Goal: Task Accomplishment & Management: Complete application form

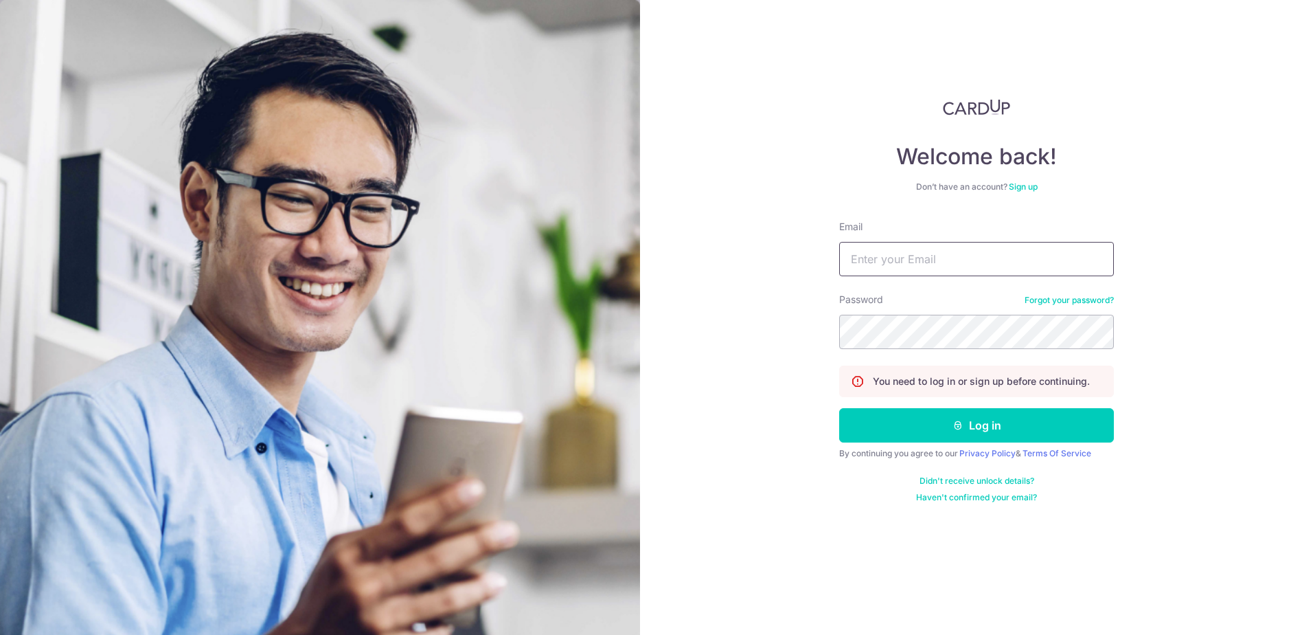
click at [648, 255] on input "Email" at bounding box center [976, 259] width 275 height 34
type input "Finance@sheldonglobal.com"
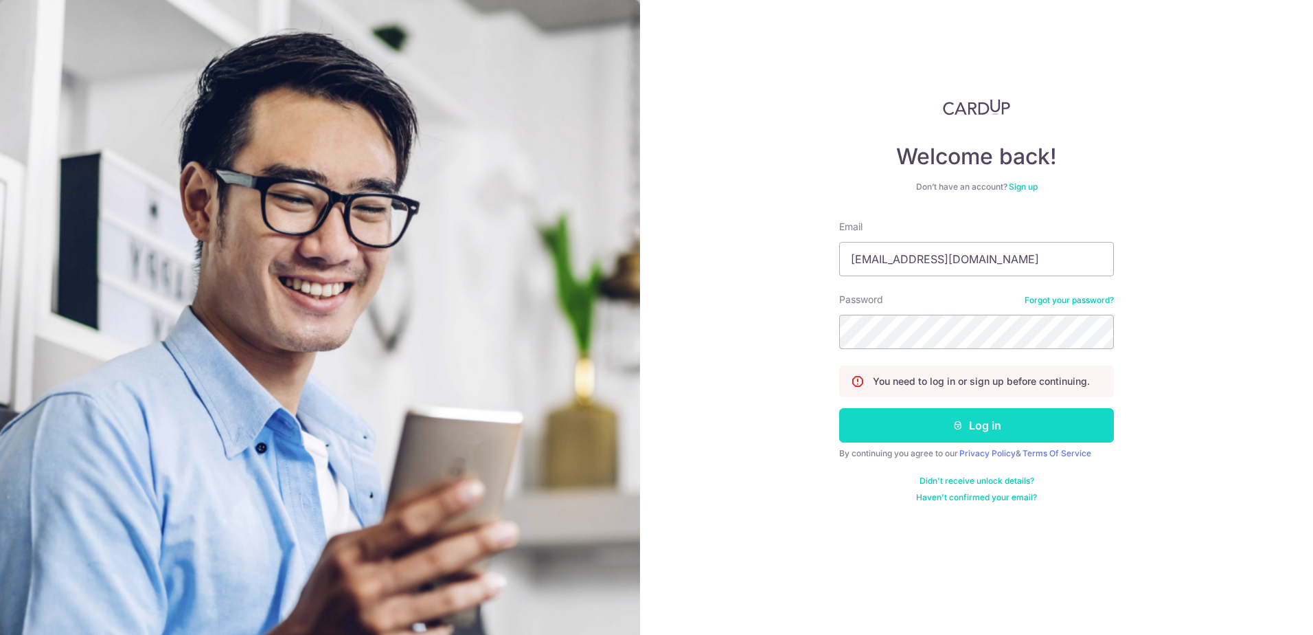
click at [648, 431] on button "Log in" at bounding box center [976, 425] width 275 height 34
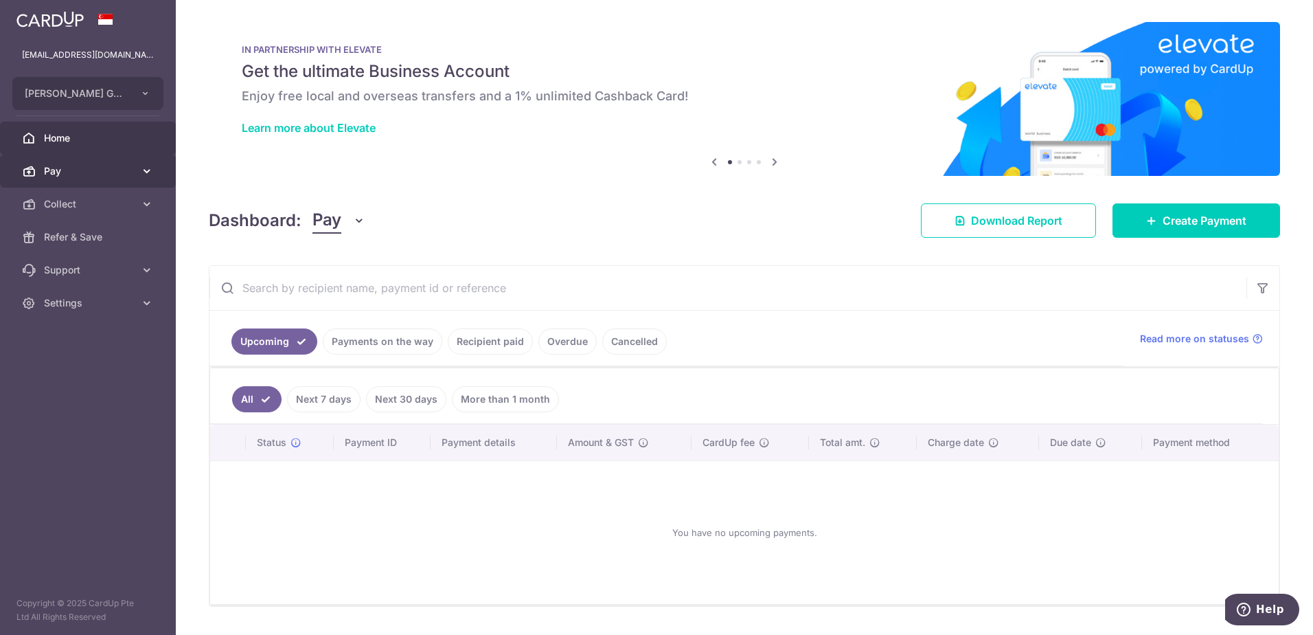
click at [55, 167] on body "finance@sheldonglobal.com AUDREY GLOBAL PTE. LTD. Add new company AUDREY GLOBAL…" at bounding box center [656, 317] width 1313 height 635
click at [45, 176] on span "Pay" at bounding box center [89, 171] width 91 height 14
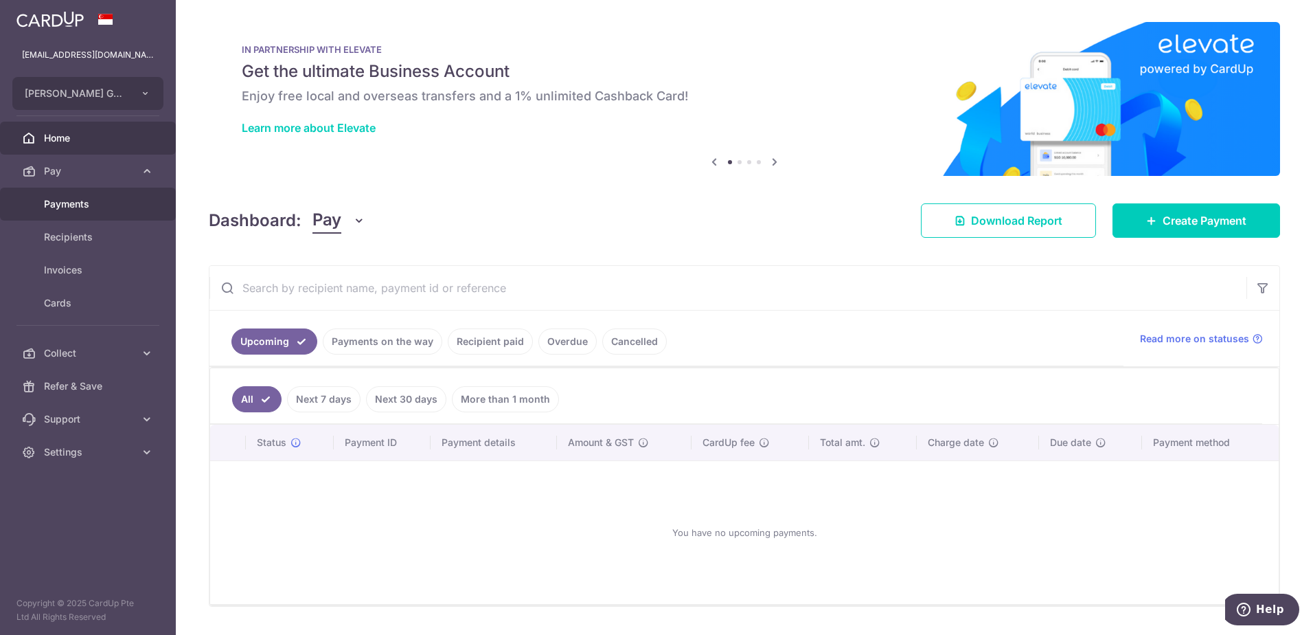
click at [72, 196] on link "Payments" at bounding box center [88, 203] width 176 height 33
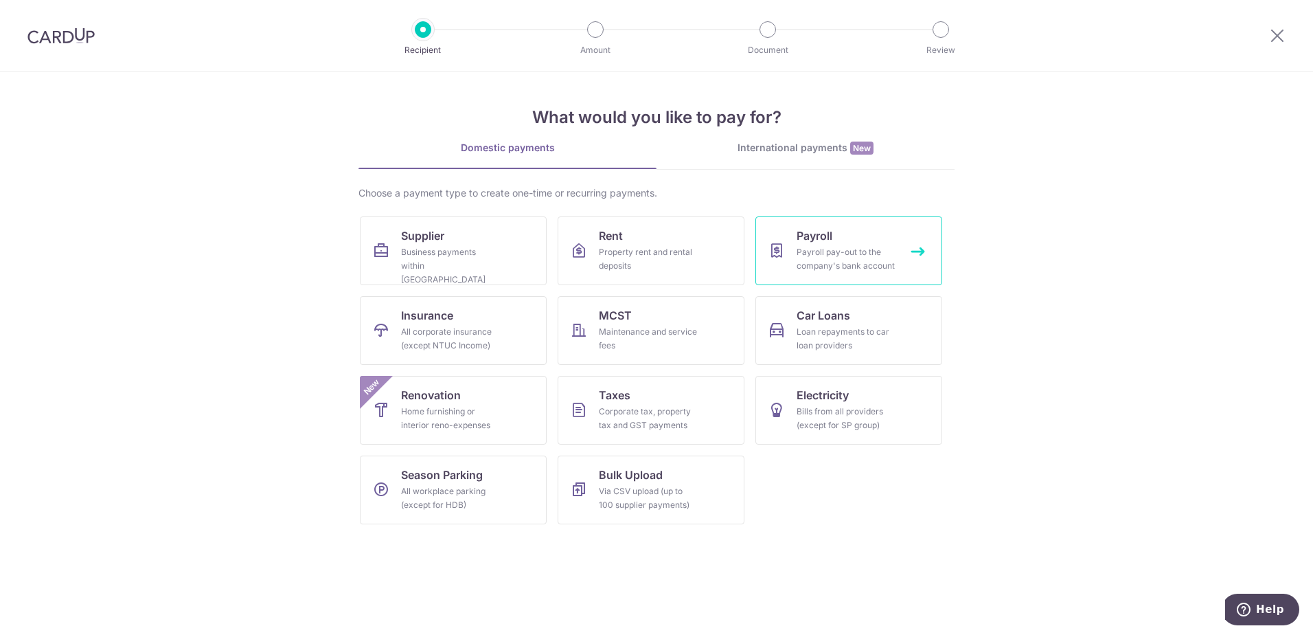
click at [812, 242] on span "Payroll" at bounding box center [815, 235] width 36 height 16
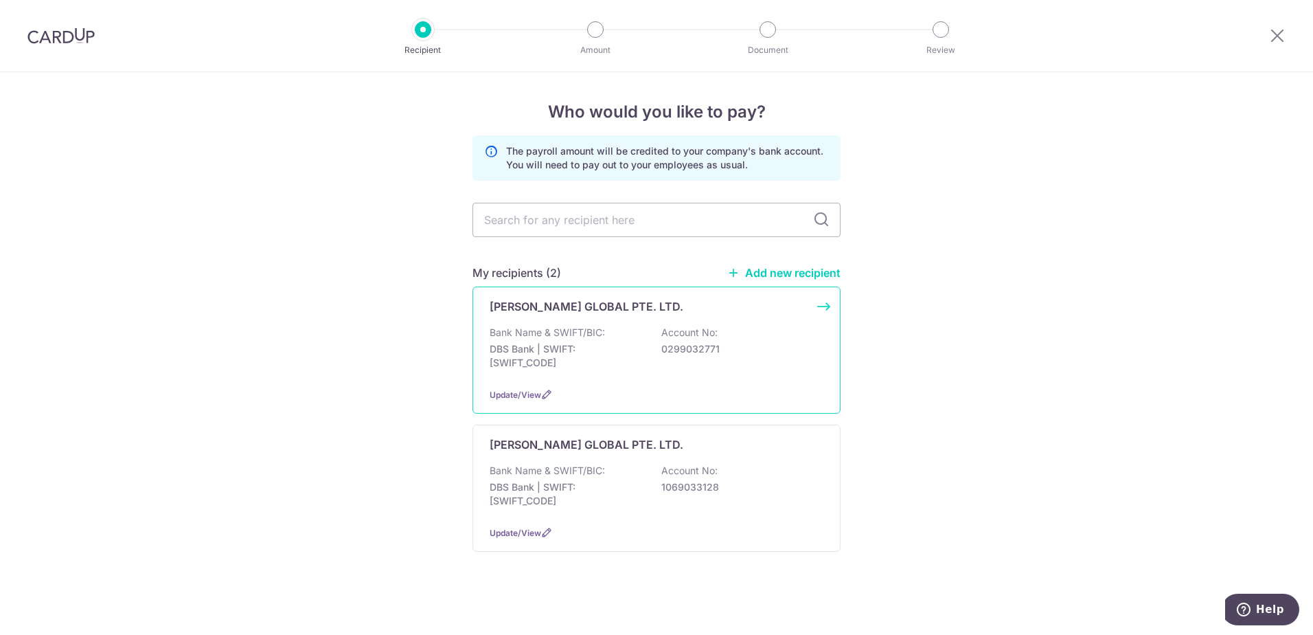
click at [604, 365] on p "DBS Bank | SWIFT: DBSSSGSGXXX" at bounding box center [567, 355] width 154 height 27
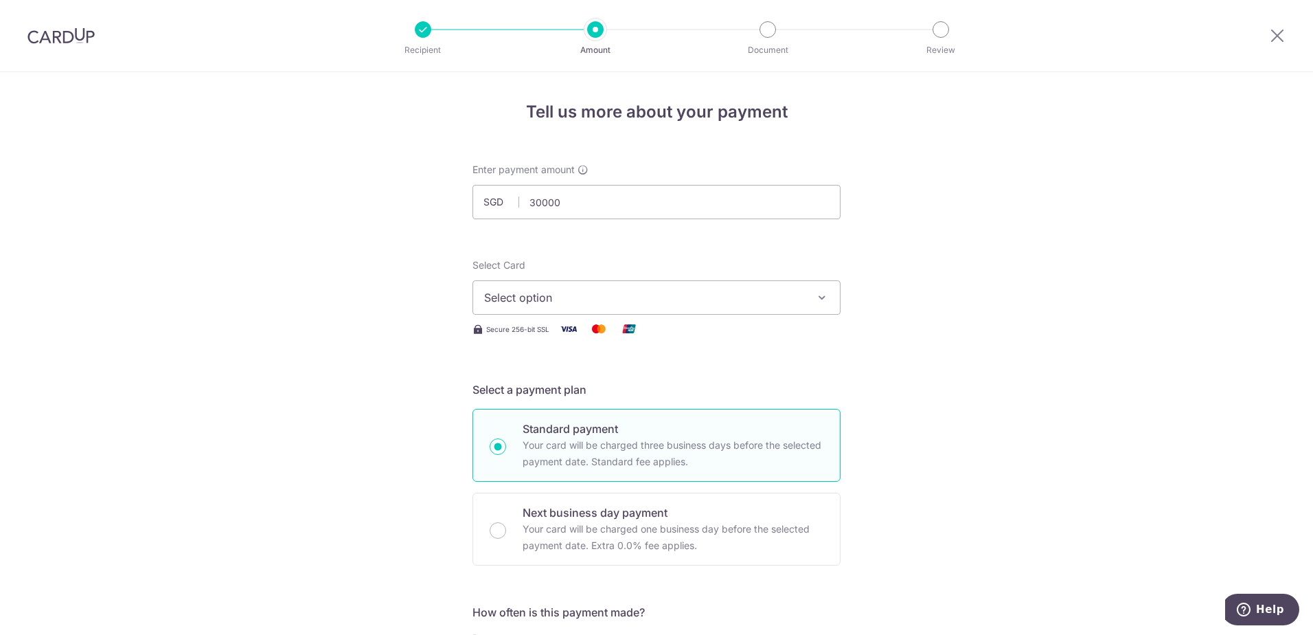
type input "30,000.00"
click at [613, 298] on span "Select option" at bounding box center [644, 297] width 320 height 16
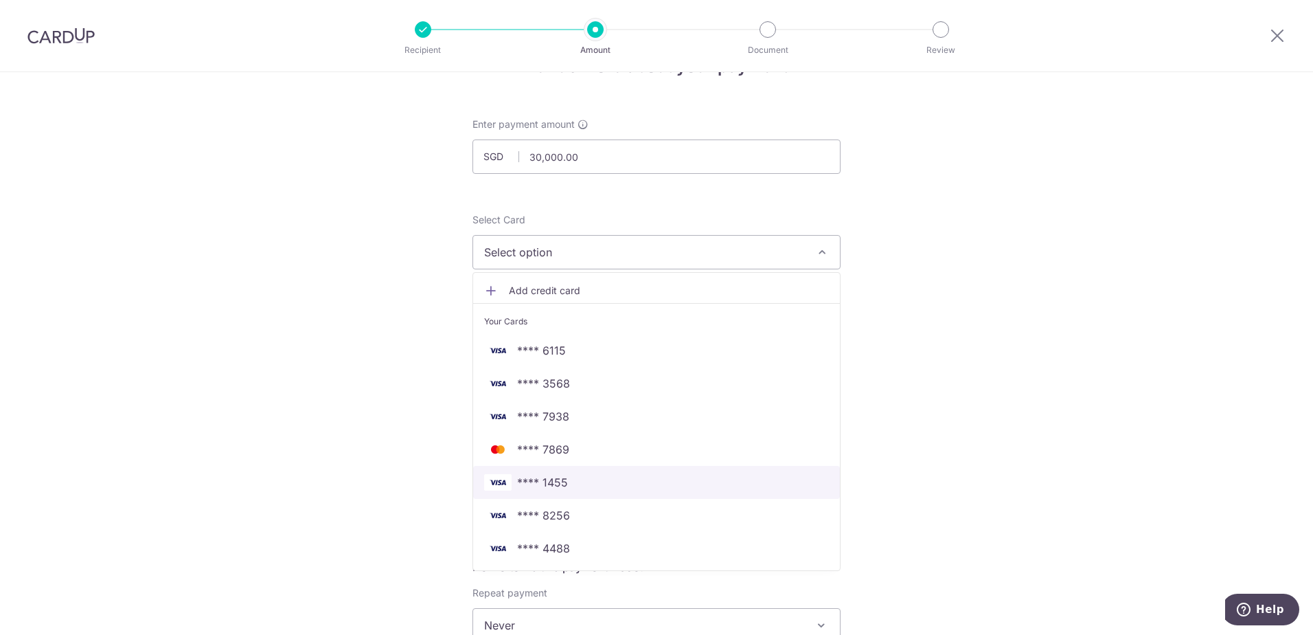
scroll to position [69, 0]
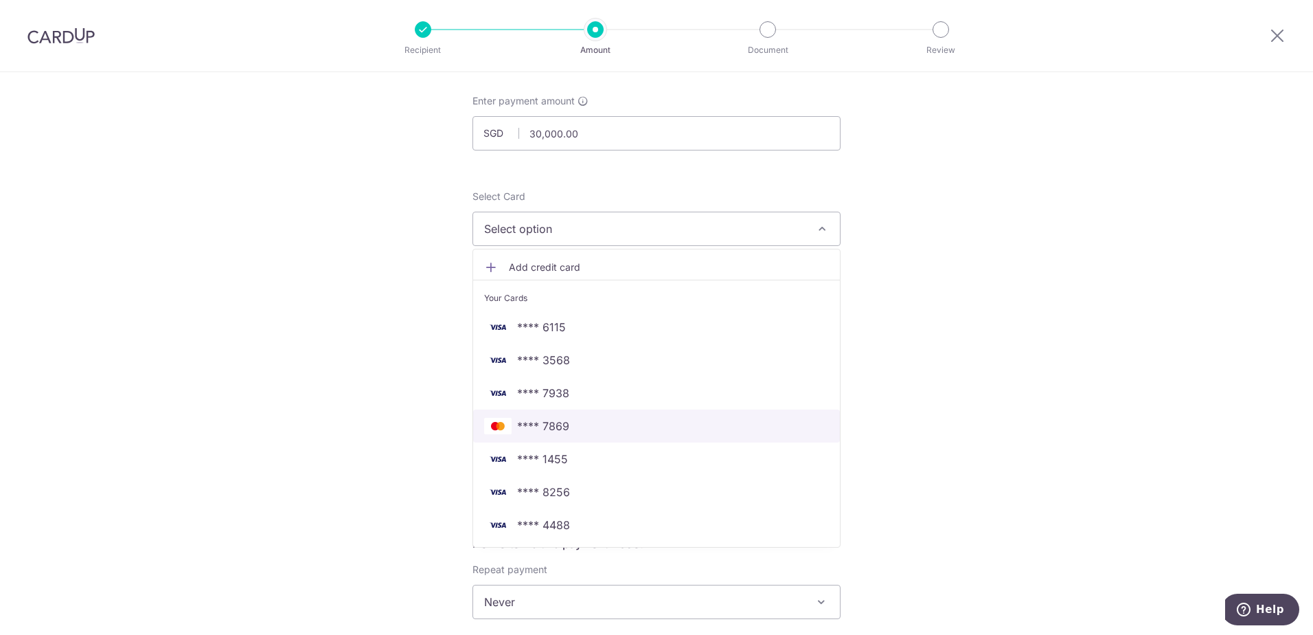
click at [612, 435] on link "**** 7869" at bounding box center [656, 425] width 367 height 33
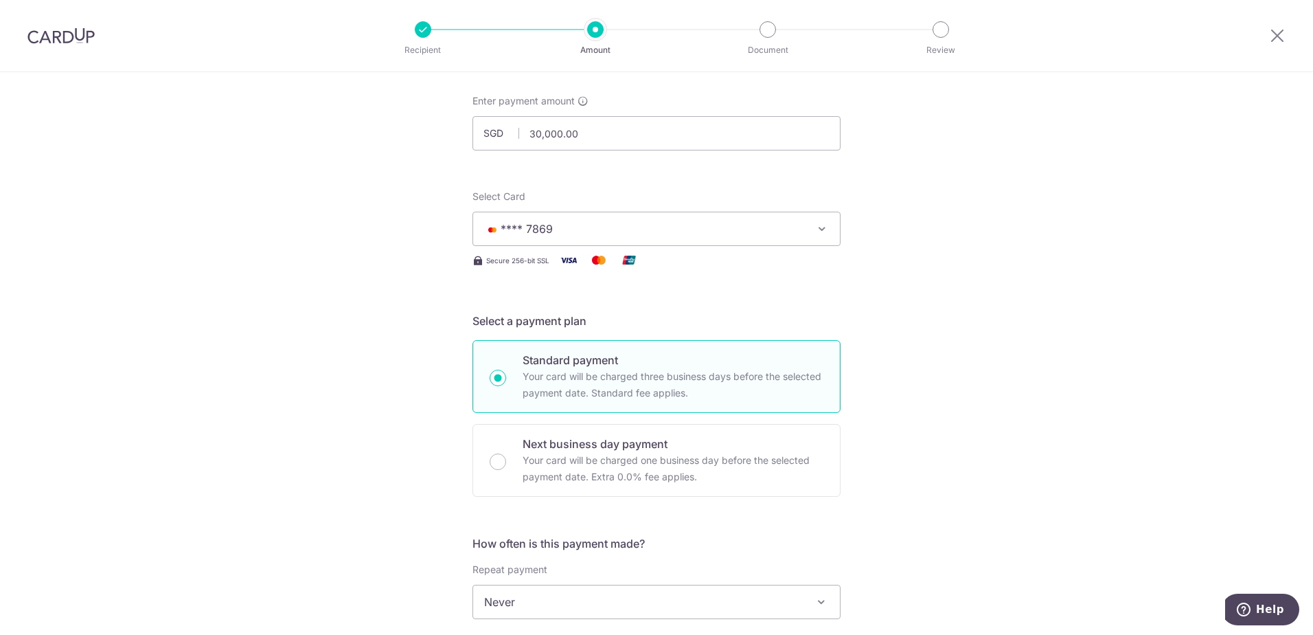
click at [637, 234] on span "**** 7869" at bounding box center [644, 228] width 320 height 16
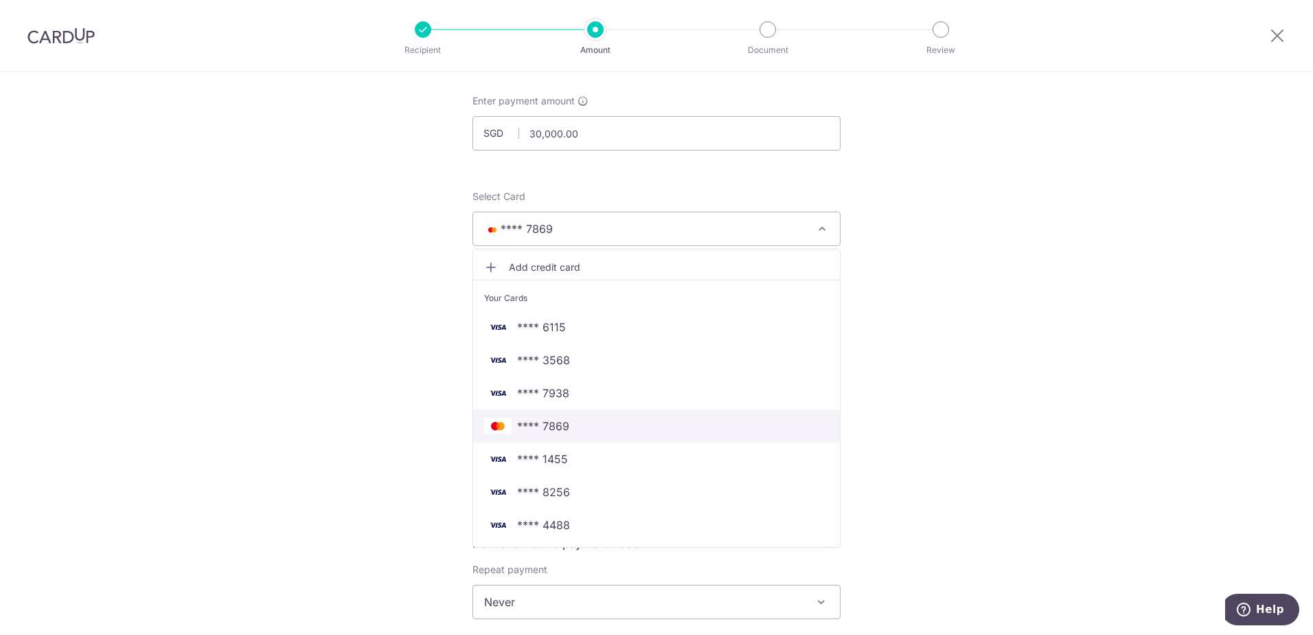
click at [569, 425] on span "**** 7869" at bounding box center [656, 426] width 345 height 16
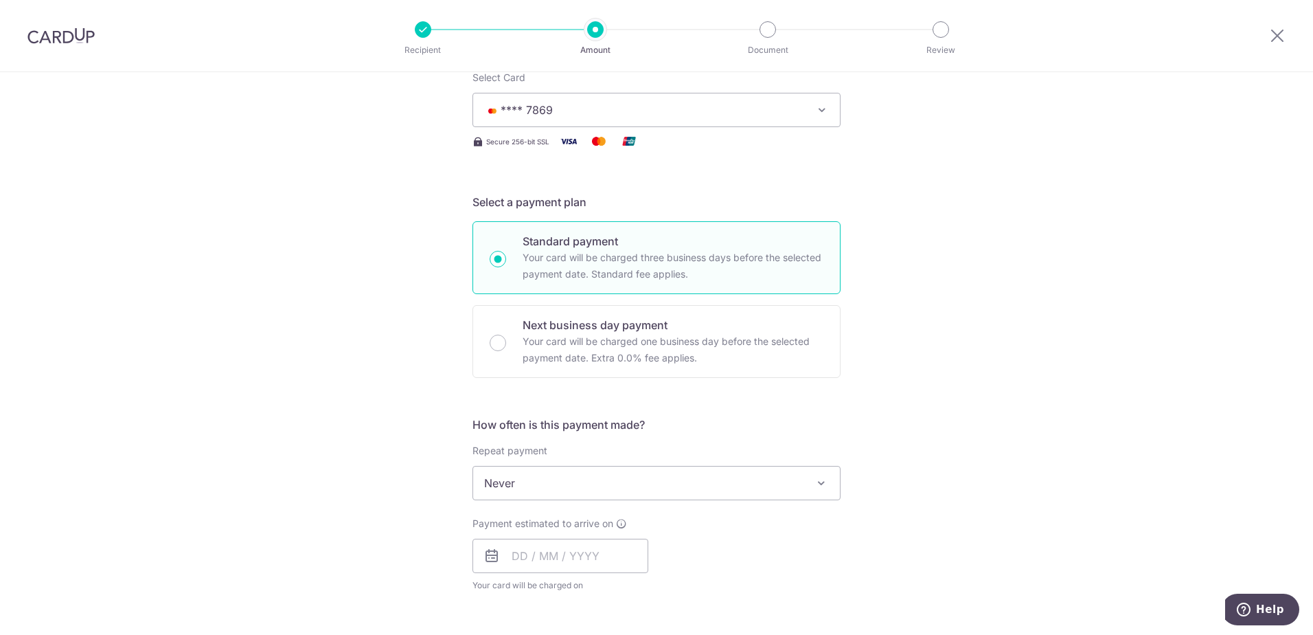
scroll to position [206, 0]
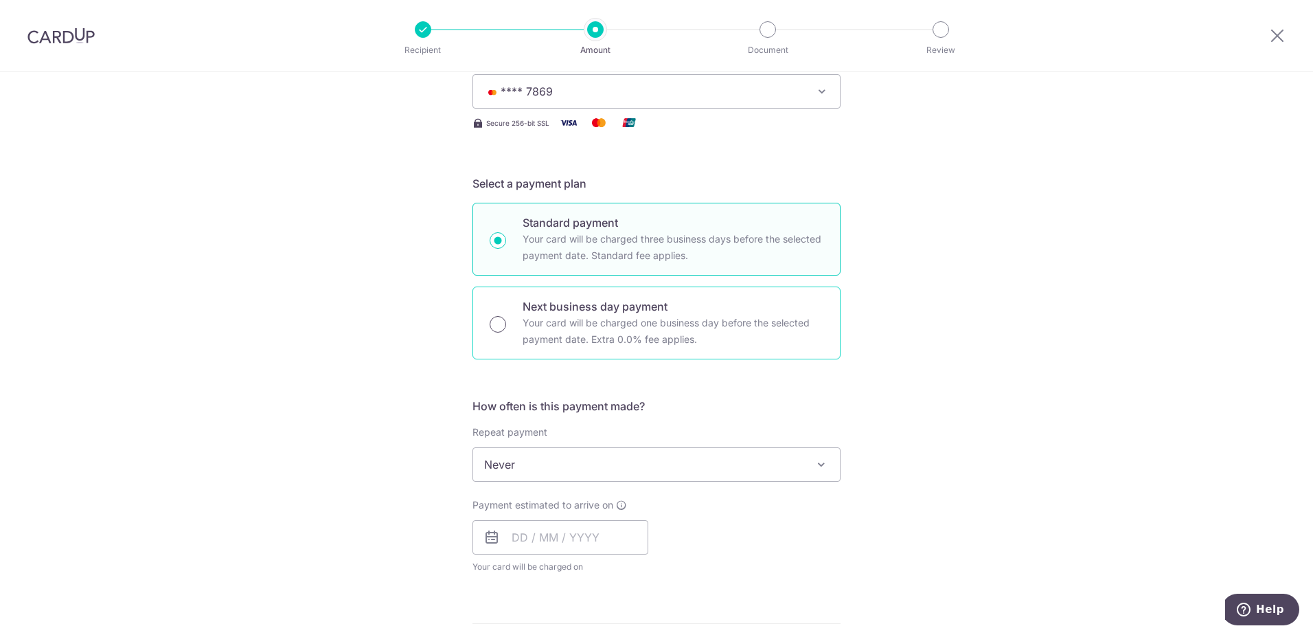
click at [496, 318] on input "Next business day payment Your card will be charged one business day before the…" at bounding box center [498, 324] width 16 height 16
radio input "true"
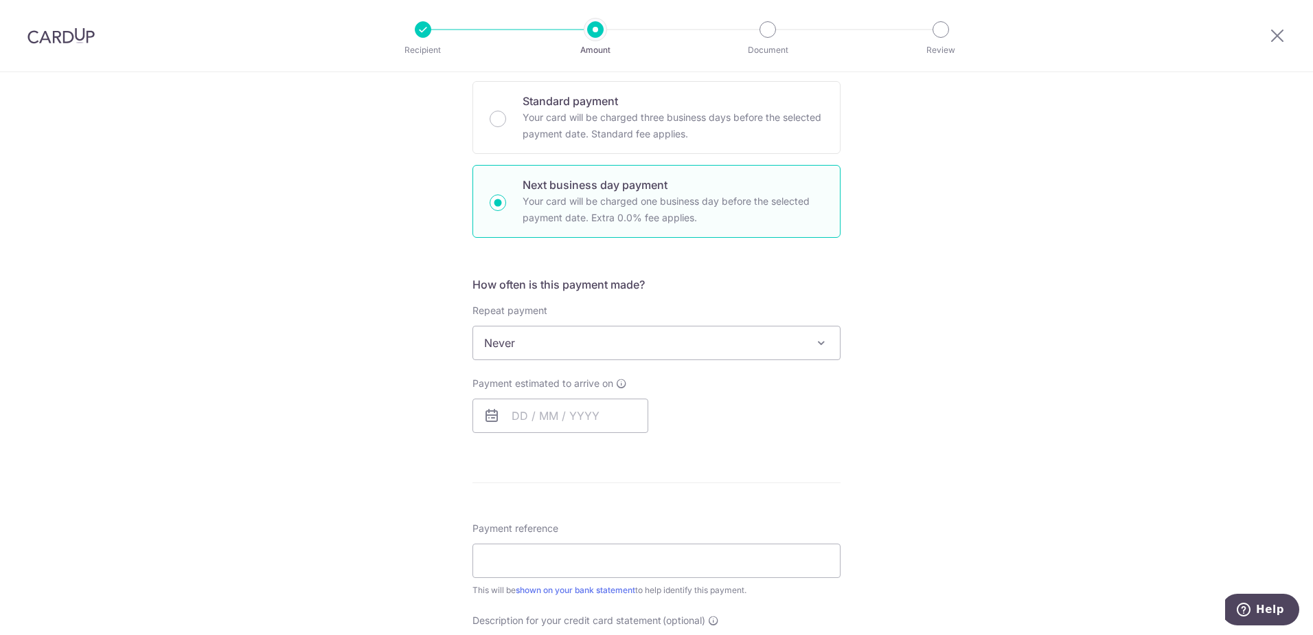
scroll to position [343, 0]
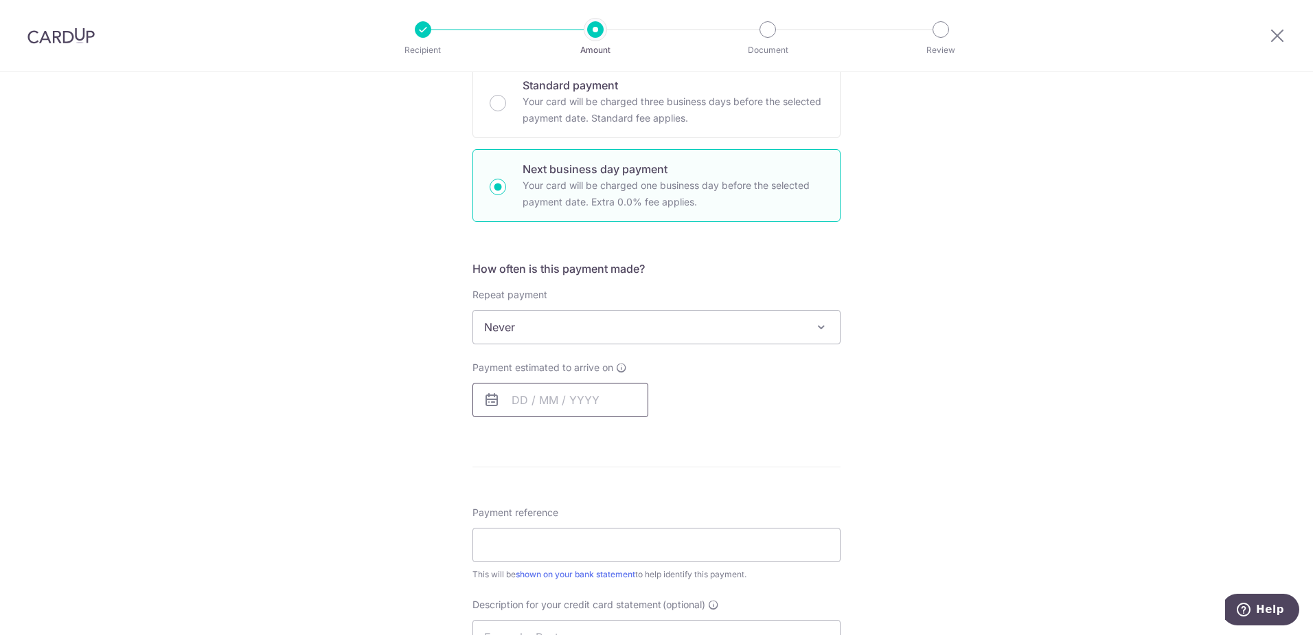
click at [595, 397] on input "text" at bounding box center [560, 399] width 176 height 34
click at [548, 547] on link "12" at bounding box center [556, 552] width 22 height 22
type input "[DATE]"
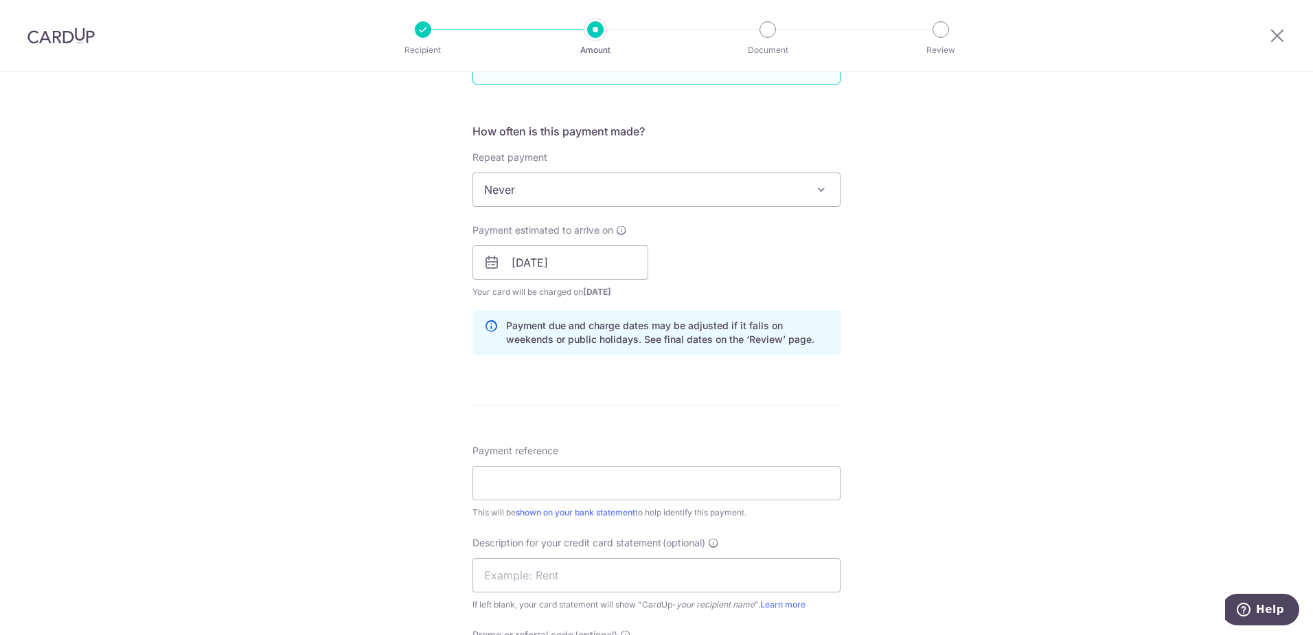
scroll to position [549, 0]
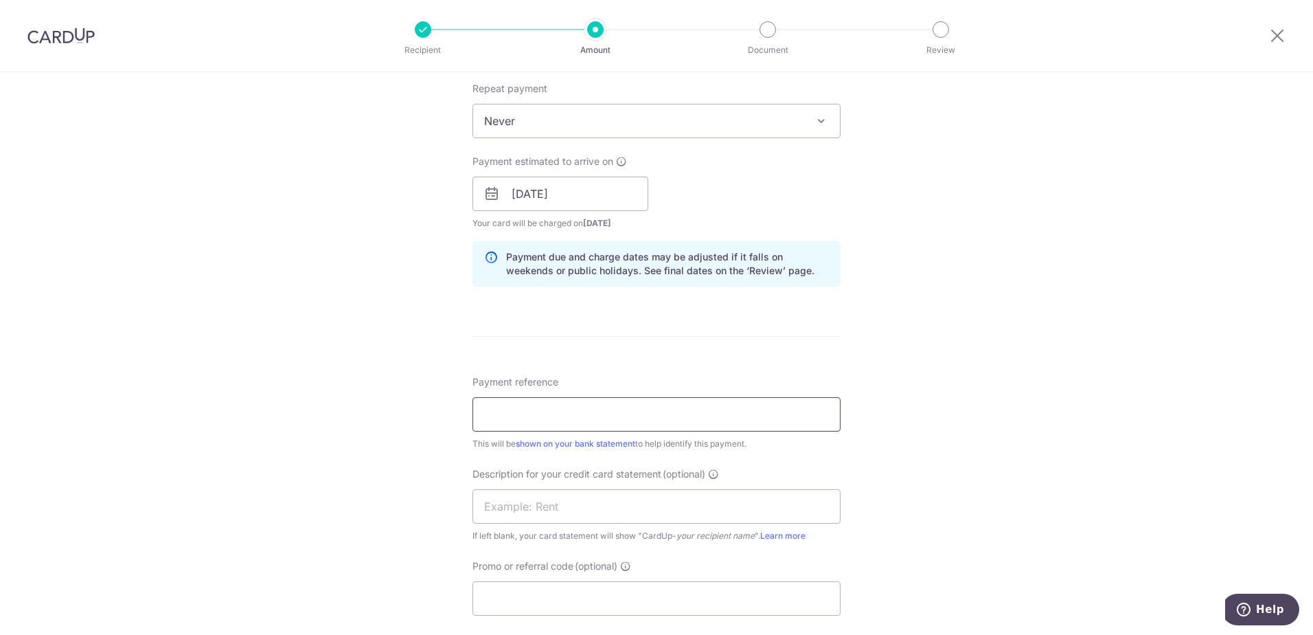
click at [685, 411] on input "Payment reference" at bounding box center [656, 414] width 368 height 34
type input "payroll"
type input "AGPL170"
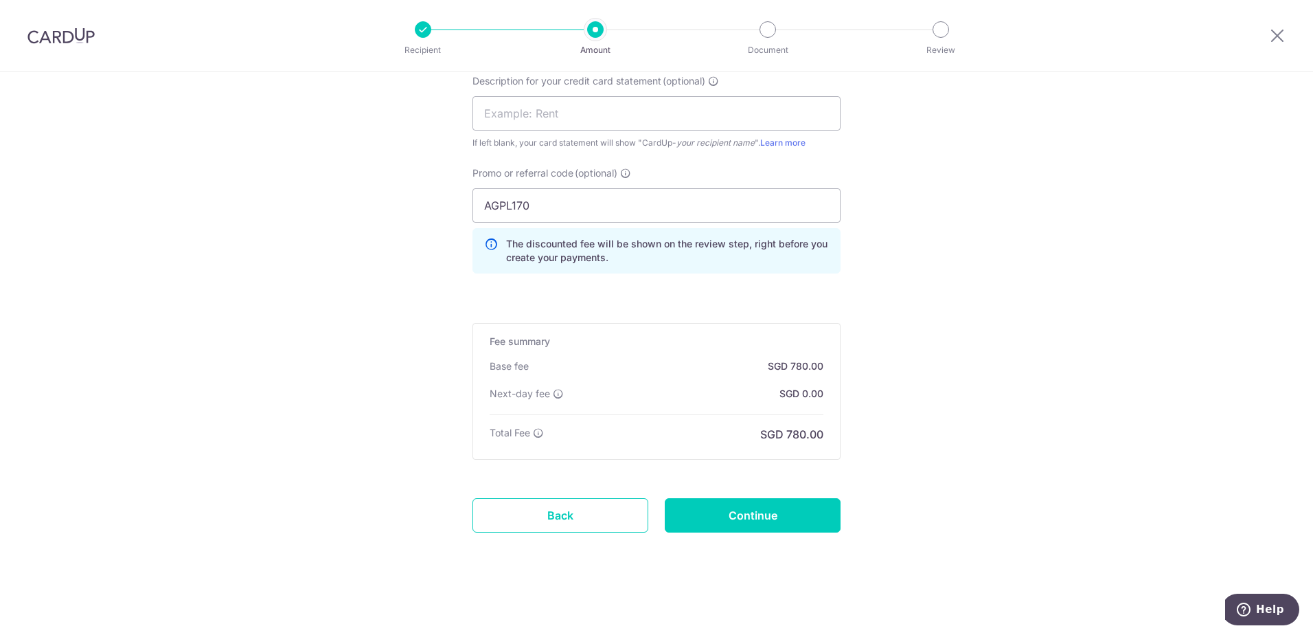
scroll to position [943, 0]
click at [747, 519] on input "Continue" at bounding box center [753, 514] width 176 height 34
type input "Create Schedule"
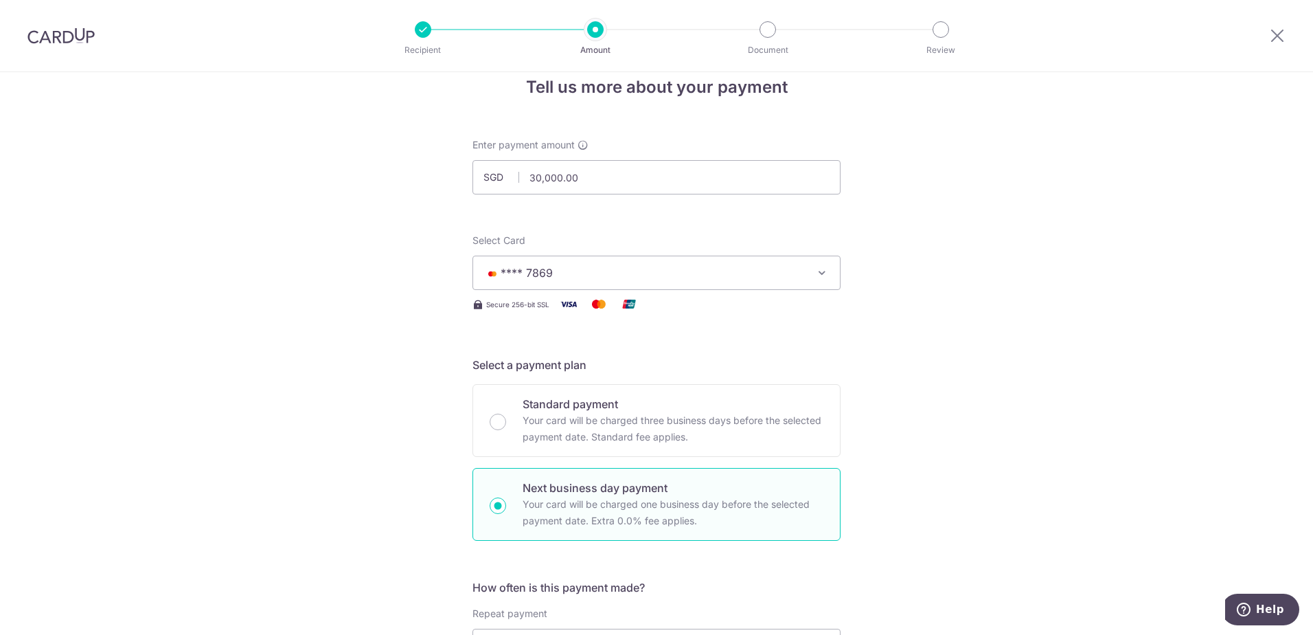
scroll to position [1, 0]
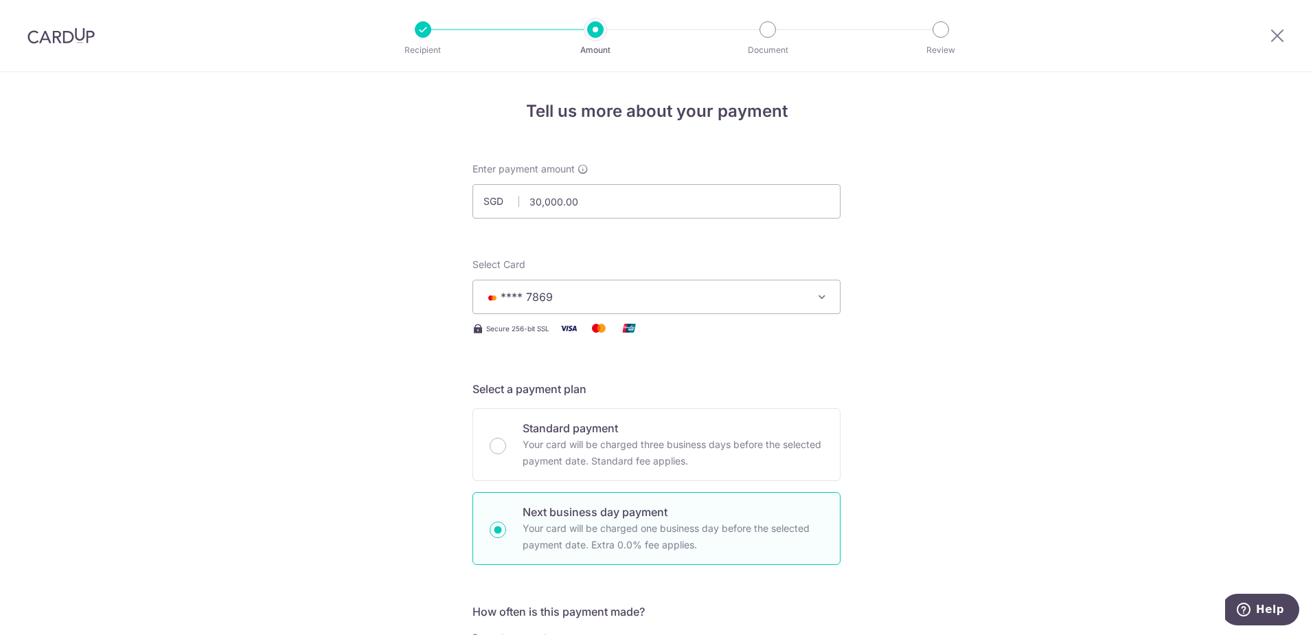
click at [744, 301] on span "**** 7869" at bounding box center [644, 296] width 320 height 16
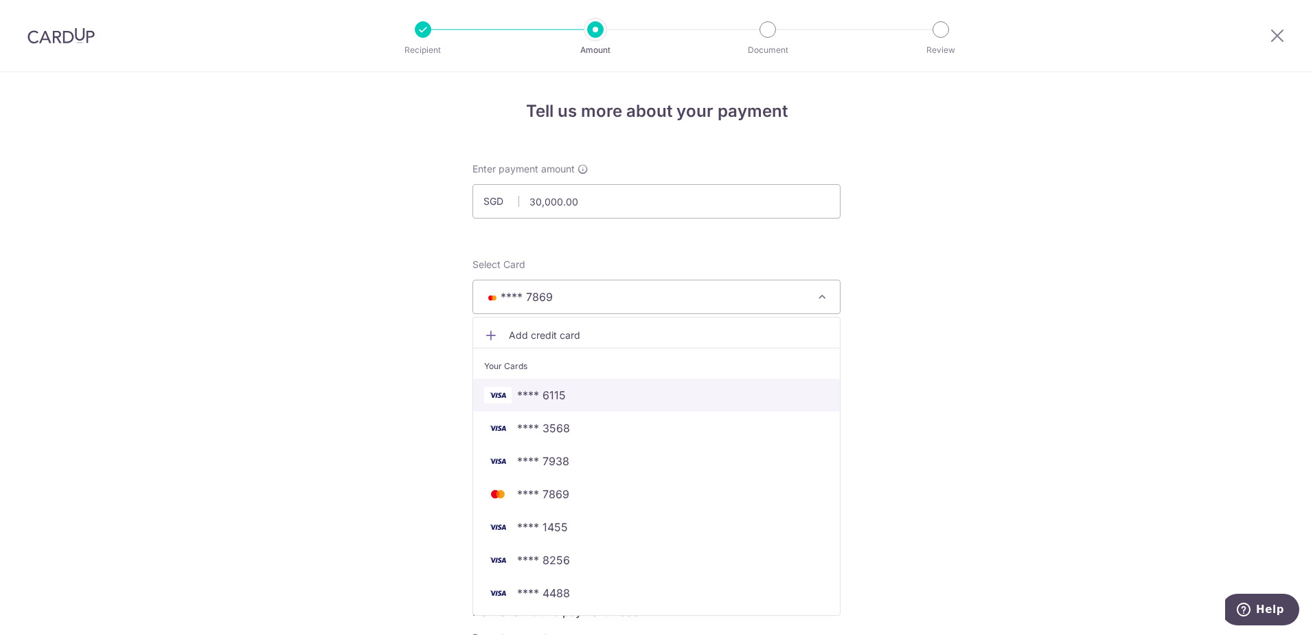
click at [594, 387] on span "**** 6115" at bounding box center [656, 395] width 345 height 16
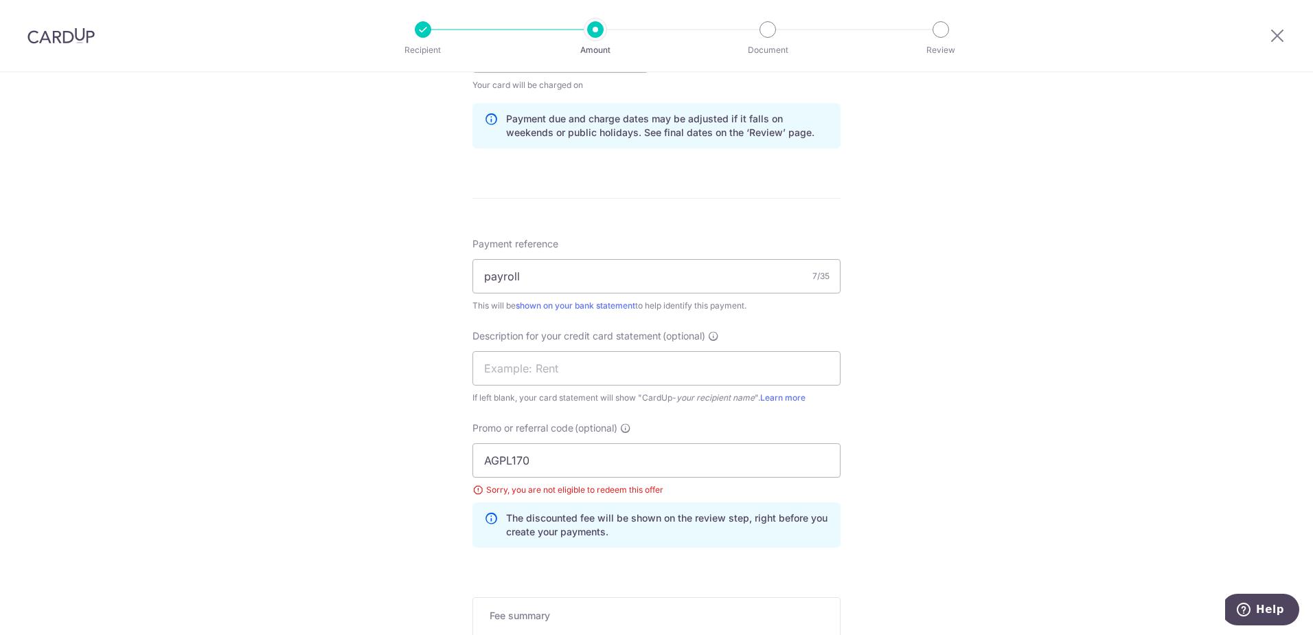
scroll to position [756, 0]
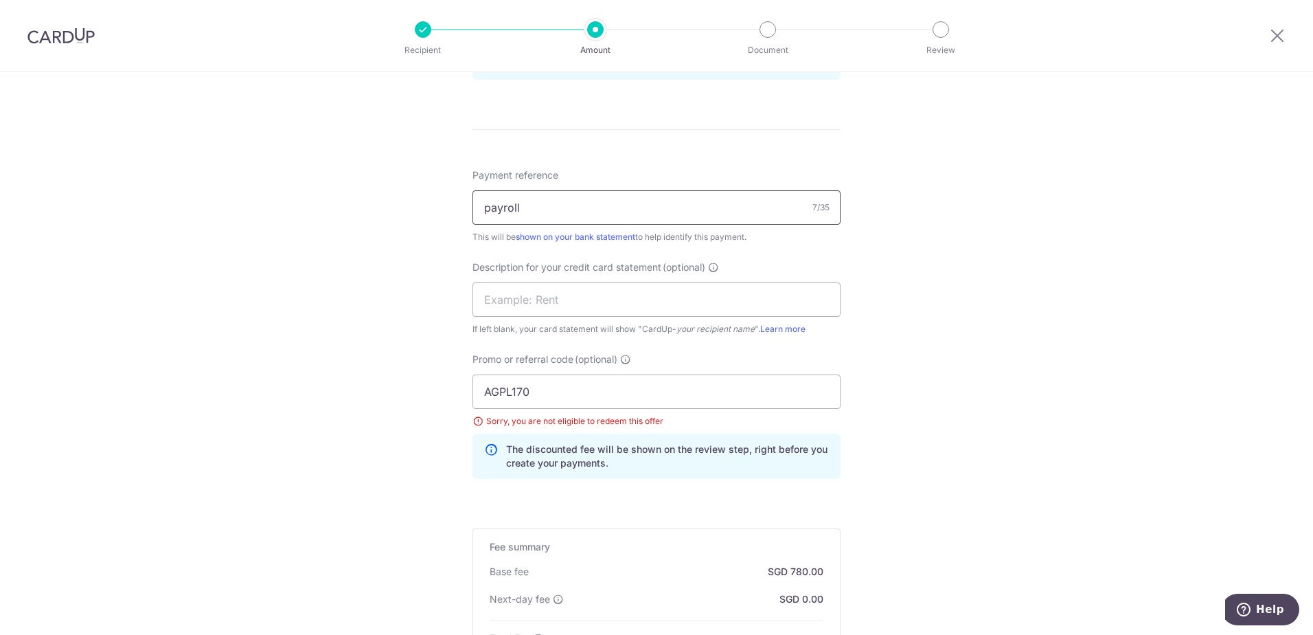
click at [580, 205] on input "payroll" at bounding box center [656, 207] width 368 height 34
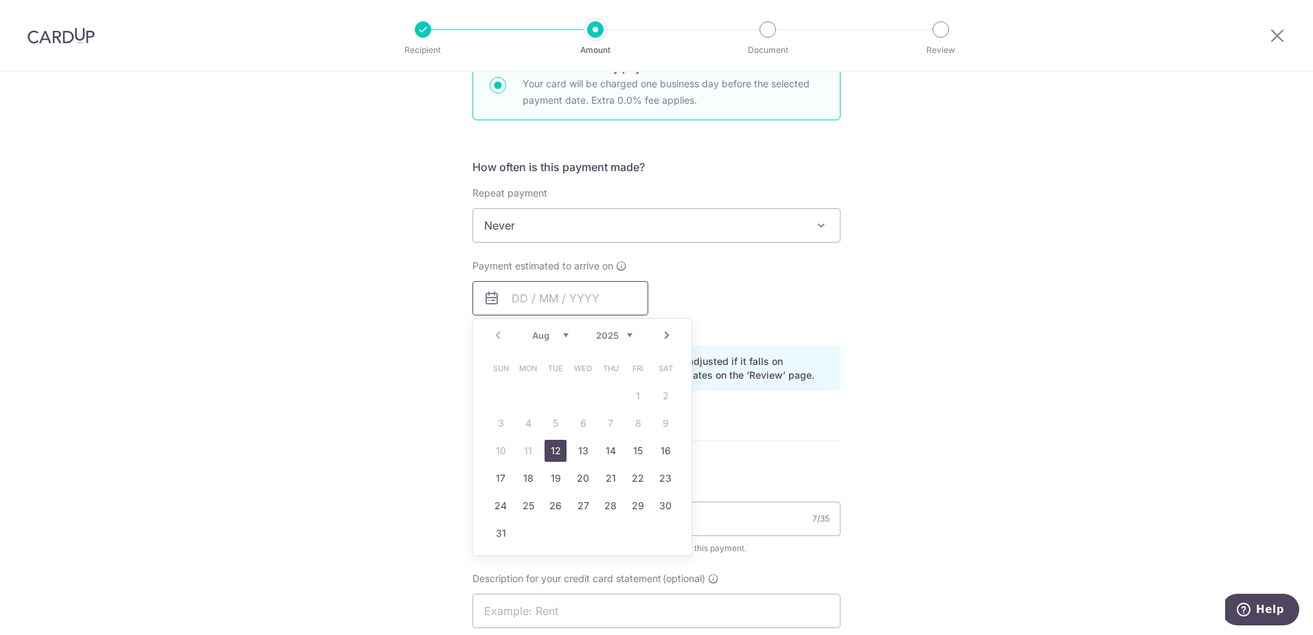
scroll to position [455, 0]
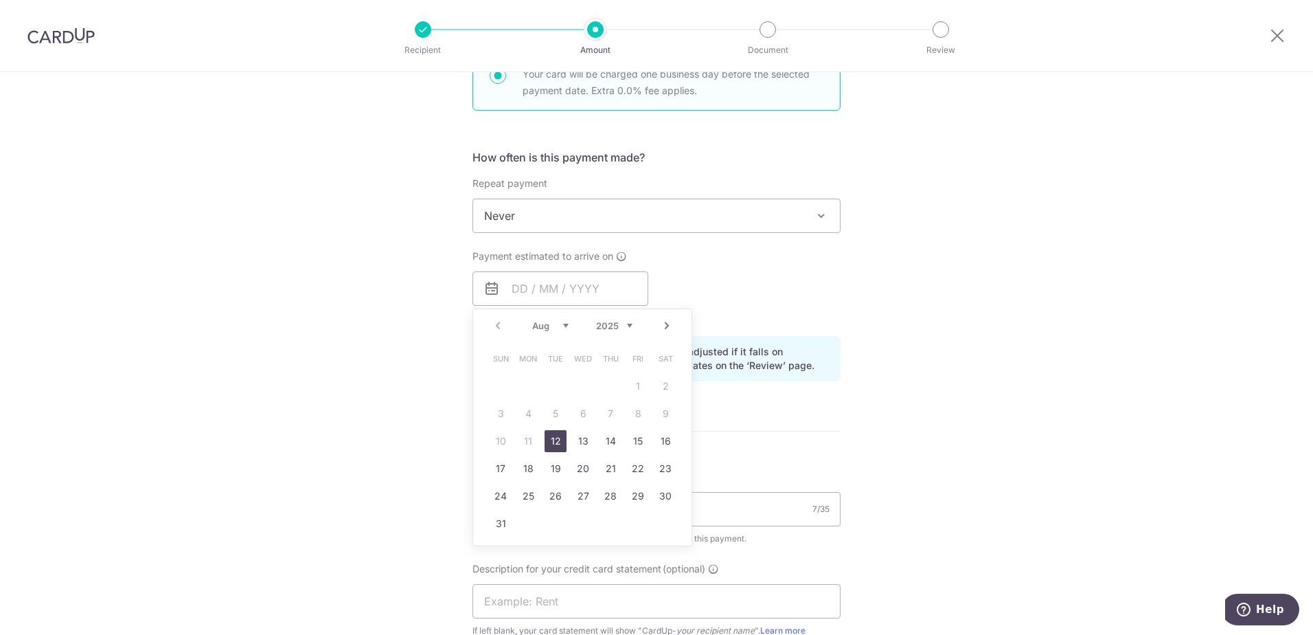
click at [559, 443] on link "12" at bounding box center [556, 441] width 22 height 22
type input "[DATE]"
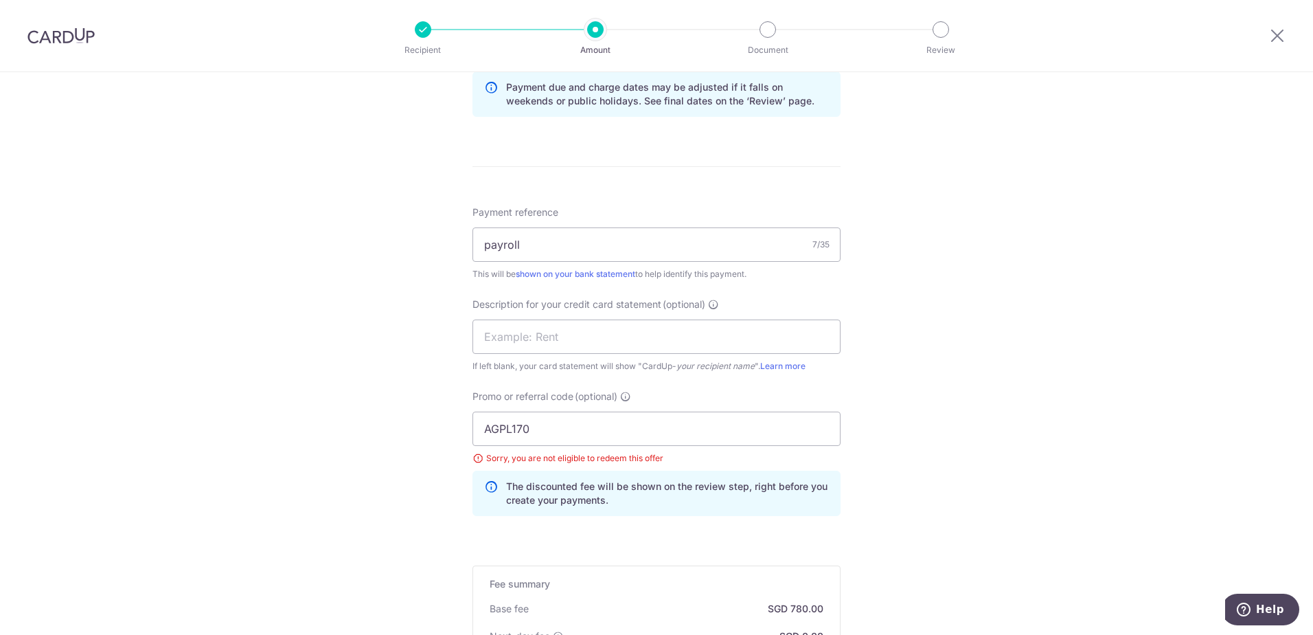
scroll to position [729, 0]
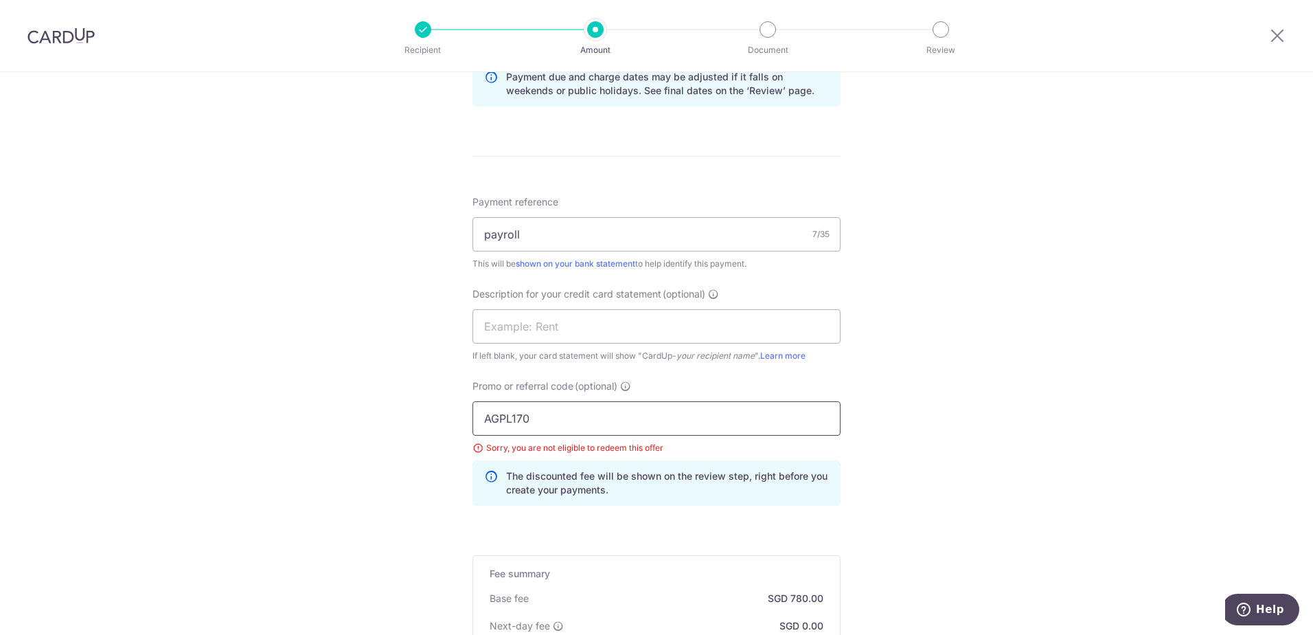
click at [603, 421] on input "AGPL170" at bounding box center [656, 418] width 368 height 34
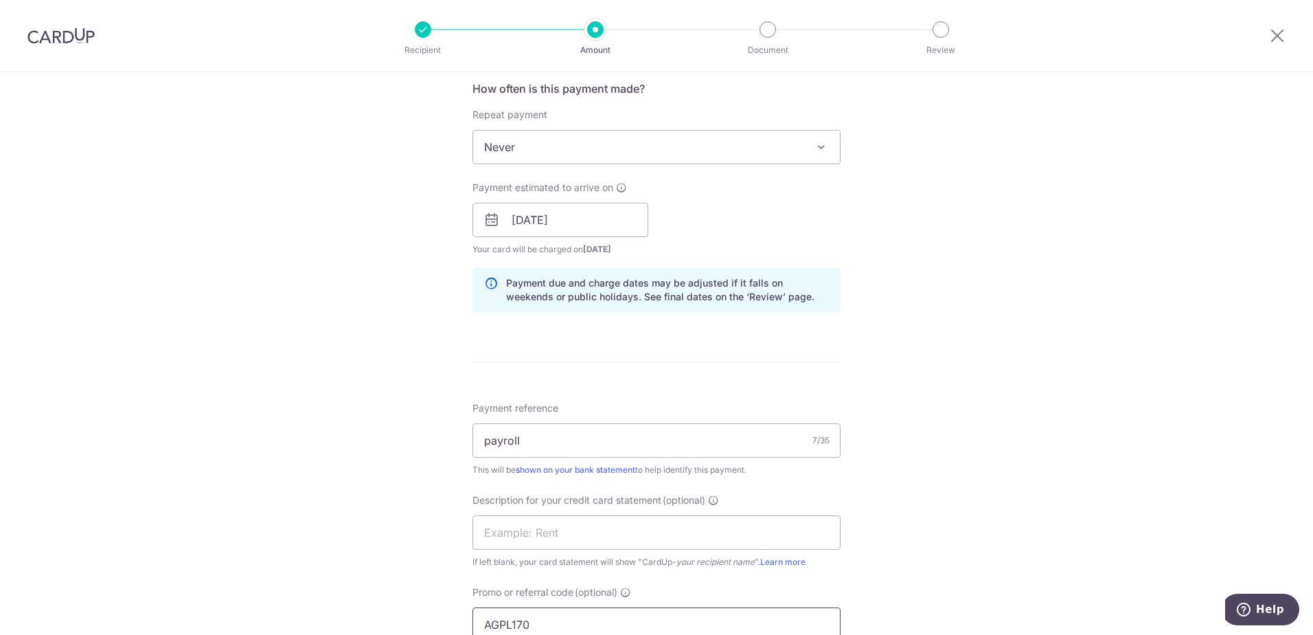
scroll to position [935, 0]
